Goal: Task Accomplishment & Management: Complete application form

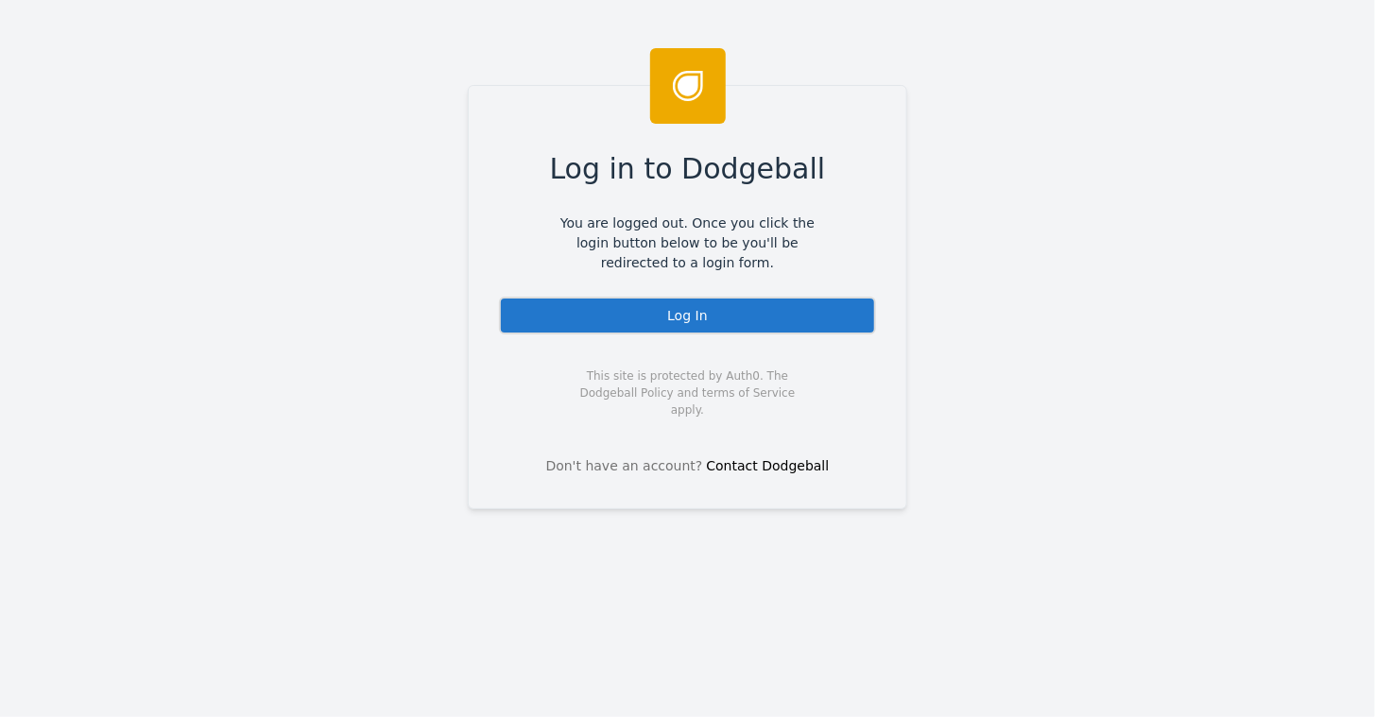
click at [678, 311] on div "Log In" at bounding box center [687, 316] width 377 height 38
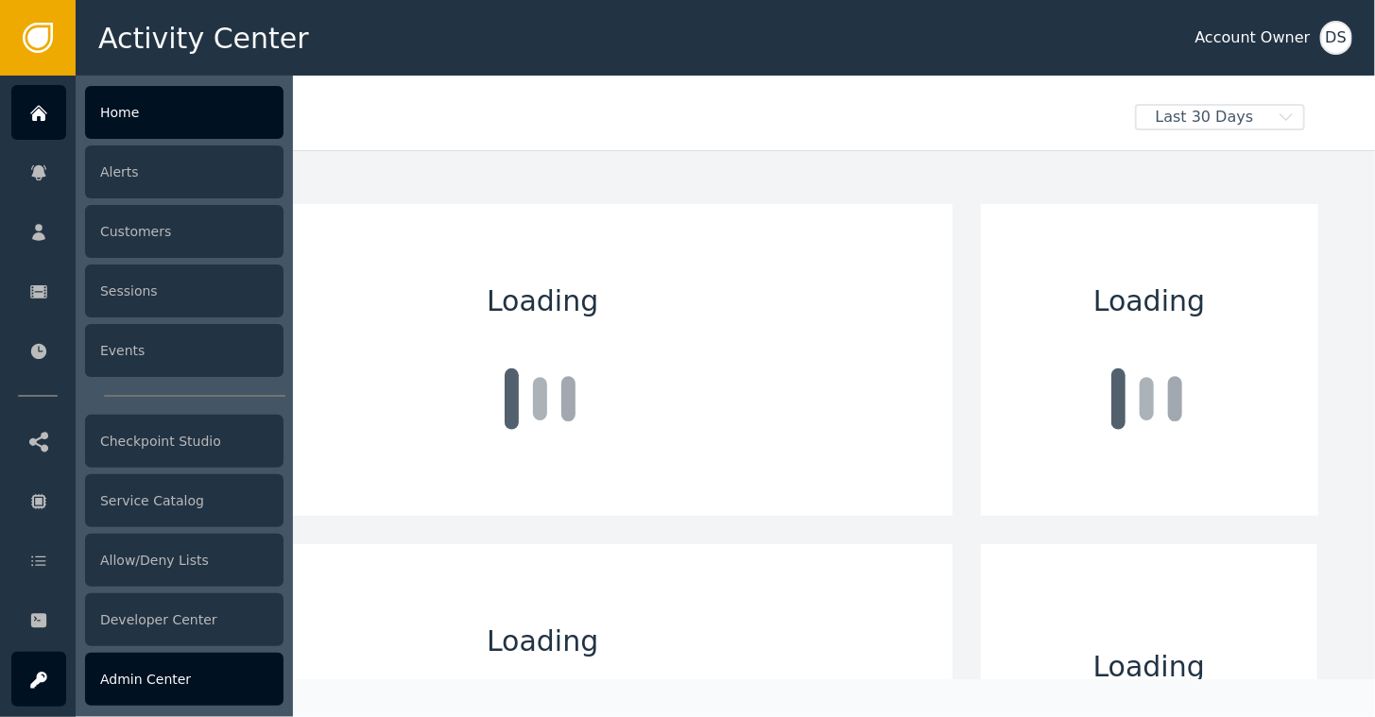
click at [141, 665] on div "Admin Center" at bounding box center [184, 679] width 198 height 53
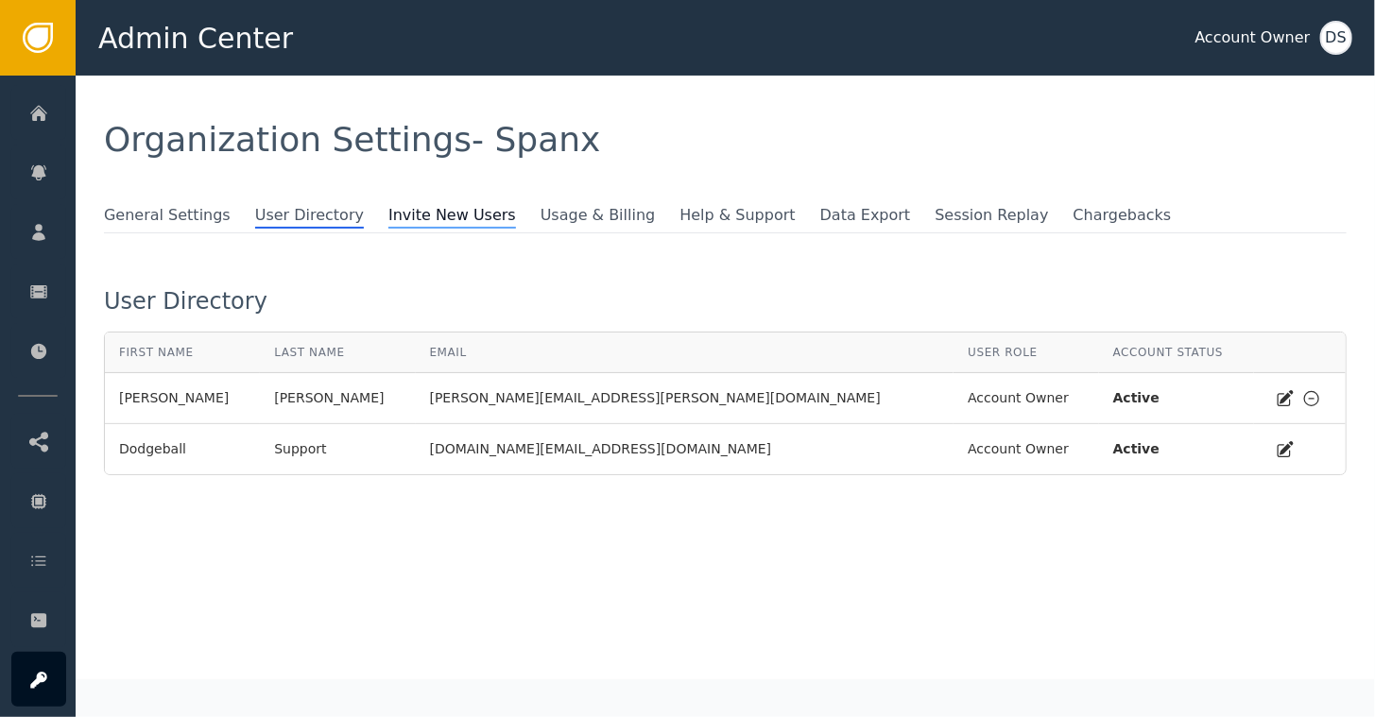
click at [389, 215] on span "Invite New Users" at bounding box center [452, 216] width 128 height 25
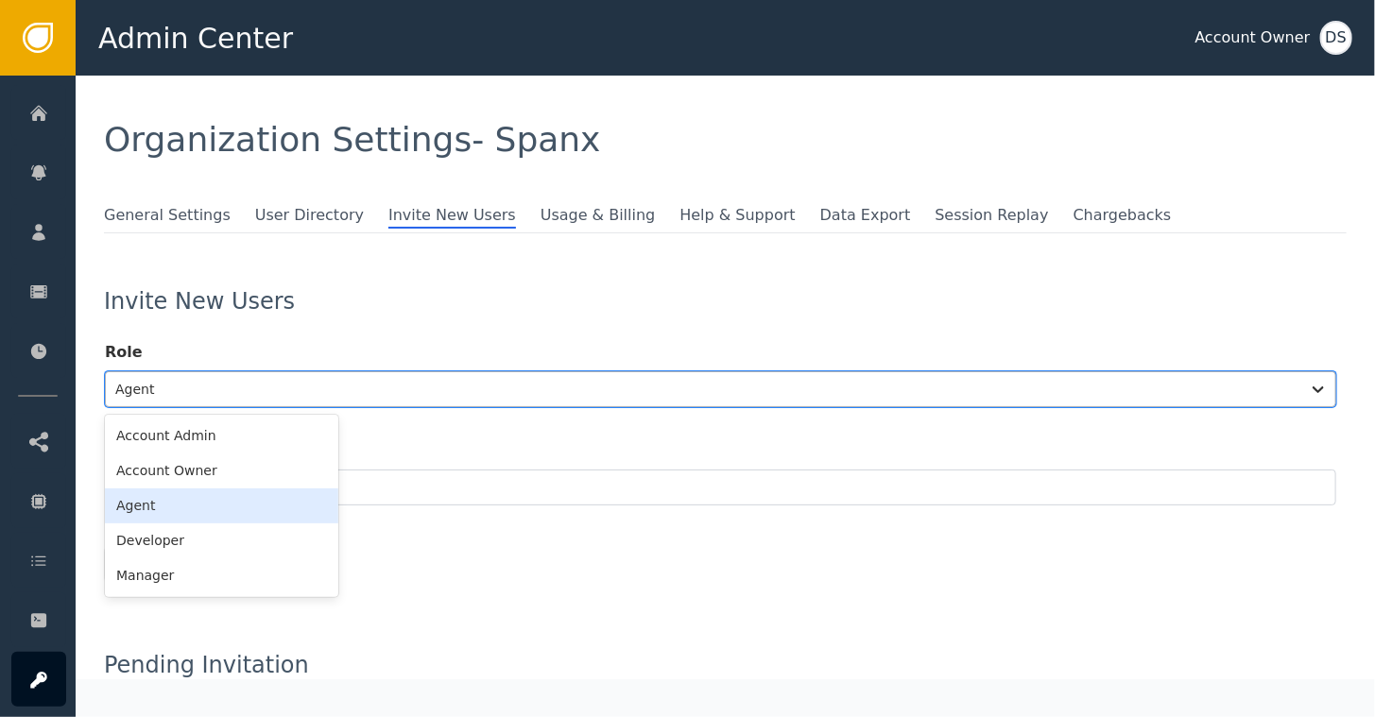
click at [208, 398] on div at bounding box center [703, 389] width 1176 height 26
click at [189, 429] on div "Account Admin" at bounding box center [221, 436] width 233 height 35
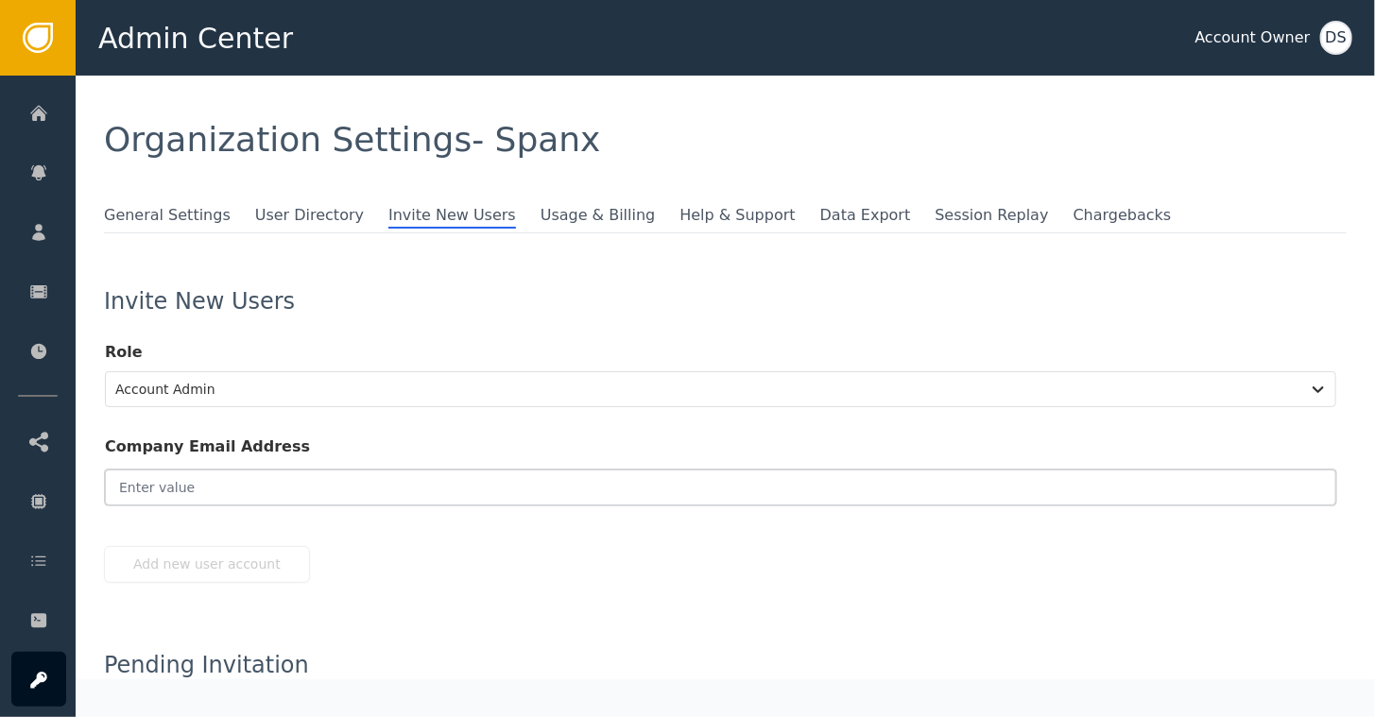
click at [198, 476] on input "email" at bounding box center [720, 488] width 1231 height 36
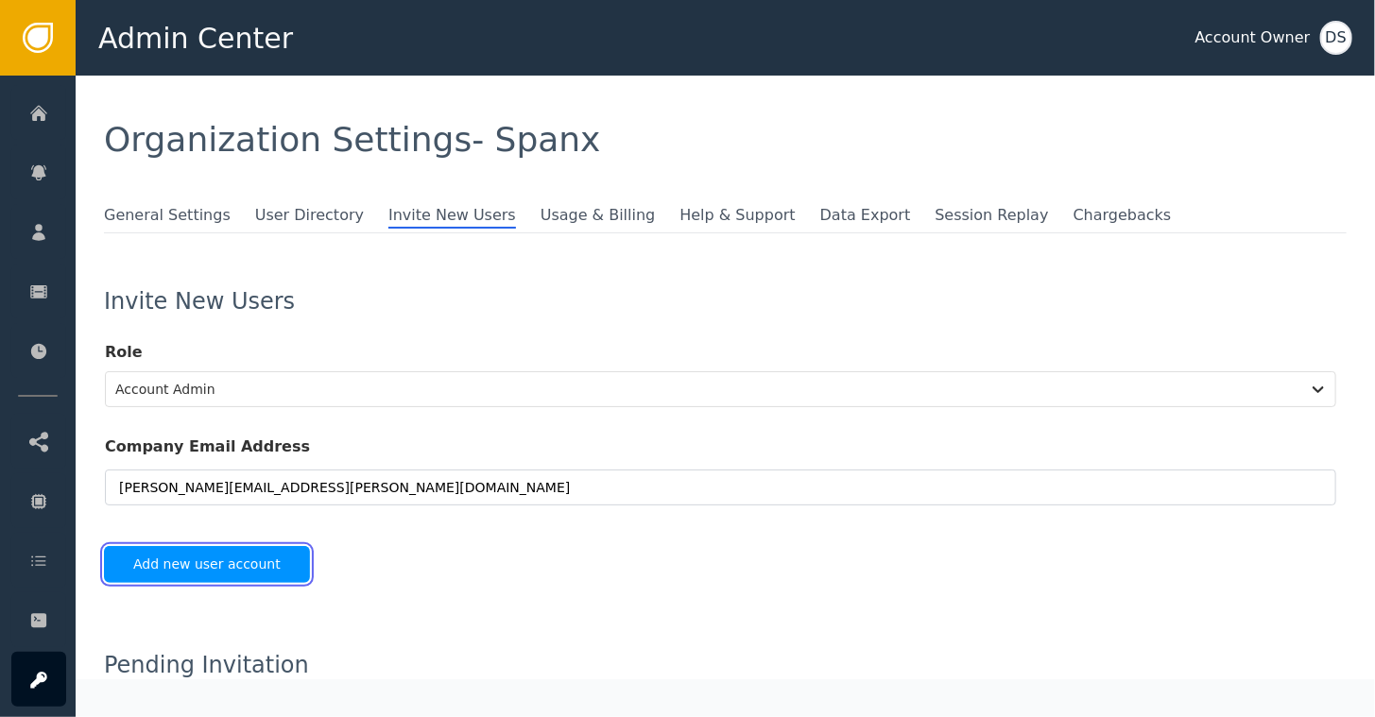
click at [194, 559] on button "Add new user account" at bounding box center [207, 564] width 206 height 37
type input "[PERSON_NAME][EMAIL_ADDRESS][PERSON_NAME][DOMAIN_NAME]"
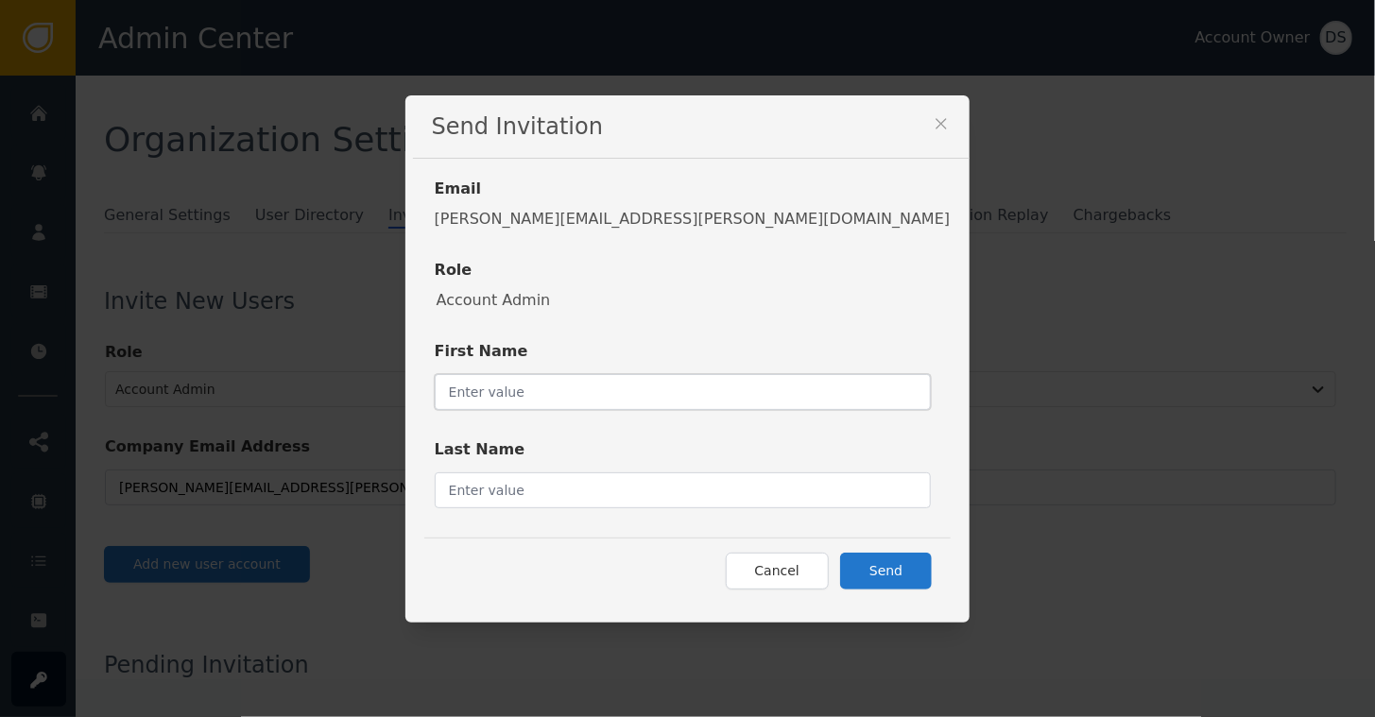
click at [650, 382] on input "text" at bounding box center [683, 392] width 497 height 36
type input "[PERSON_NAME]"
click at [604, 484] on input "text" at bounding box center [683, 490] width 497 height 36
type input "[PERSON_NAME]"
click at [840, 573] on button "Send" at bounding box center [886, 571] width 92 height 37
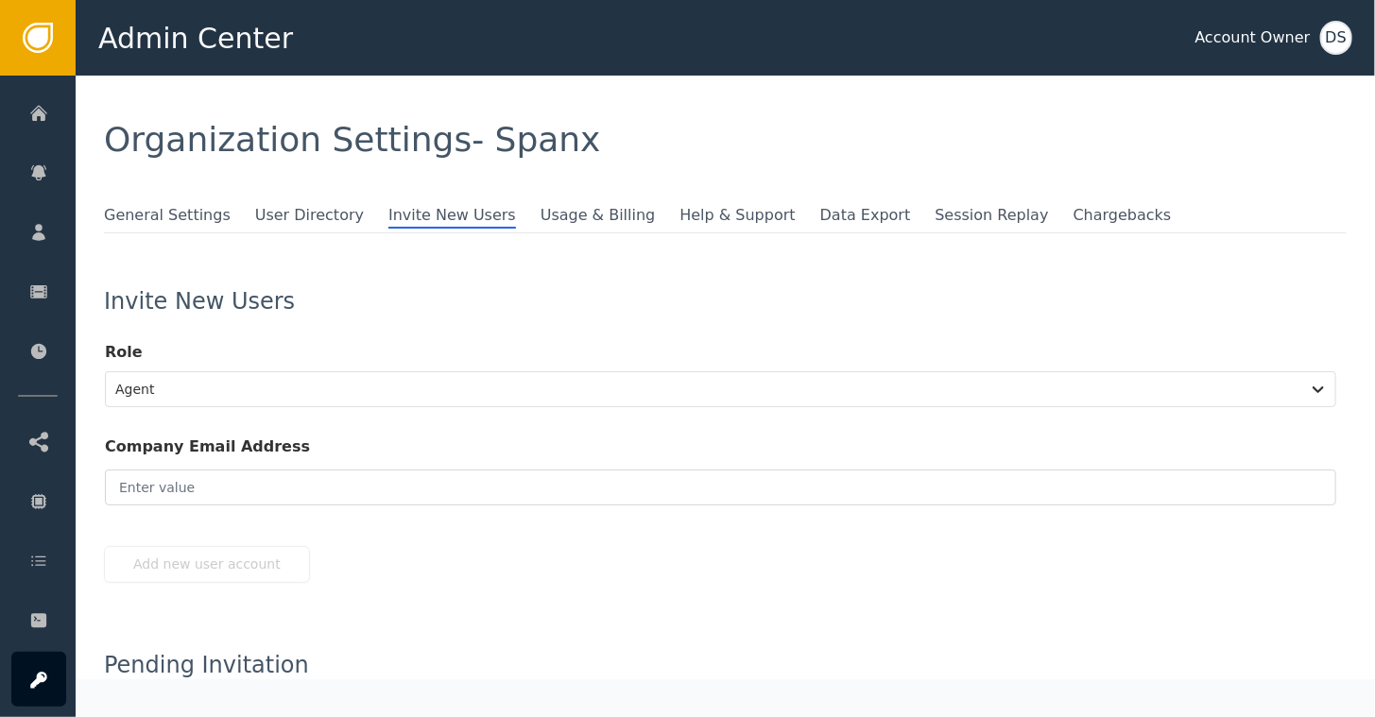
click at [1330, 52] on div "DS" at bounding box center [1336, 38] width 32 height 34
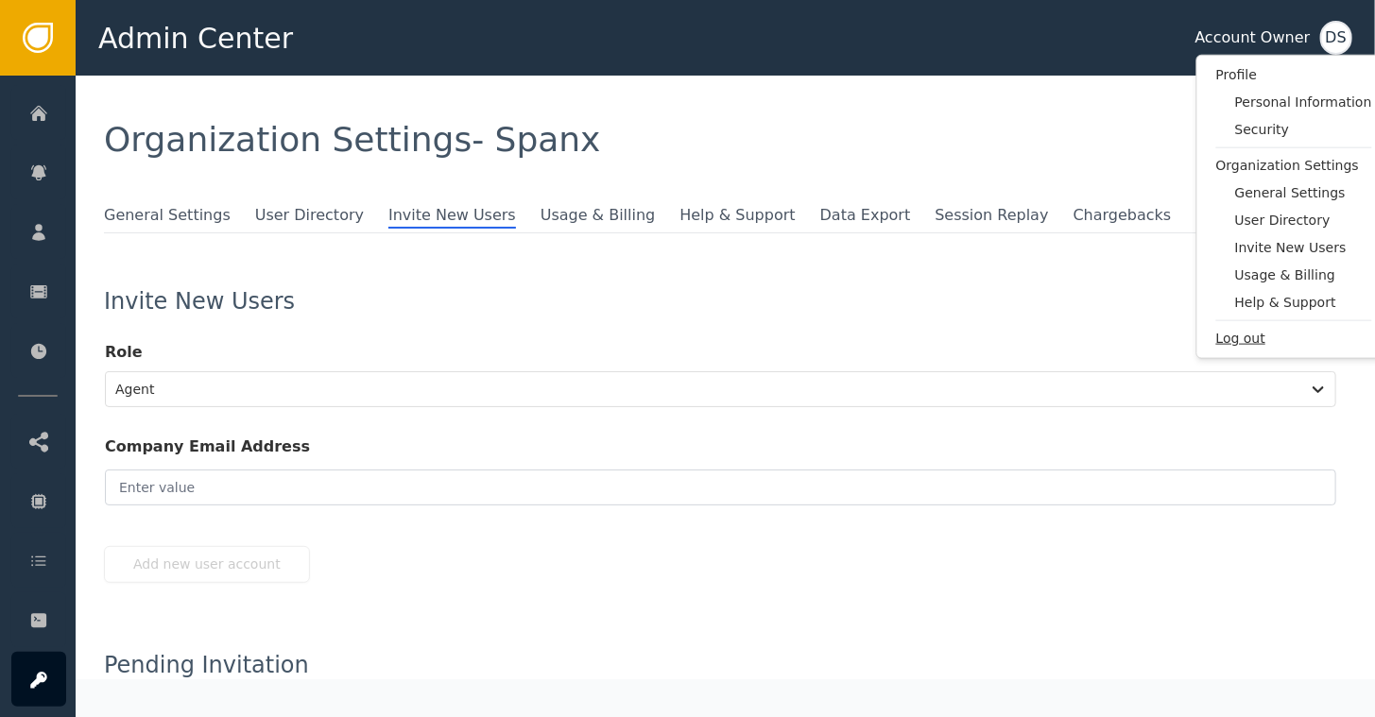
click at [1227, 340] on span "Log out" at bounding box center [1294, 339] width 156 height 20
